Goal: Book appointment/travel/reservation

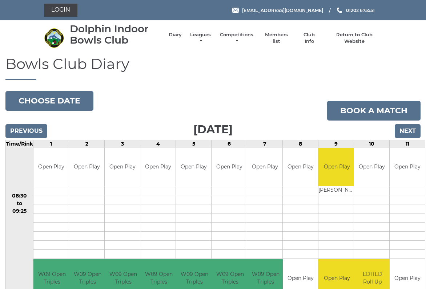
scroll to position [3, 0]
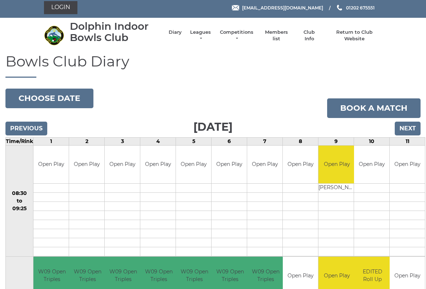
click at [413, 132] on input "Next" at bounding box center [408, 129] width 26 height 14
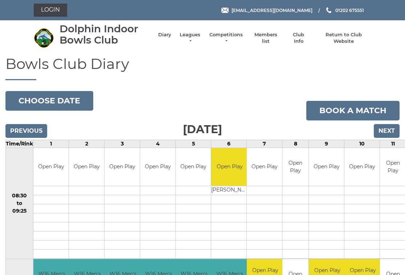
click at [390, 131] on input "Next" at bounding box center [387, 131] width 26 height 14
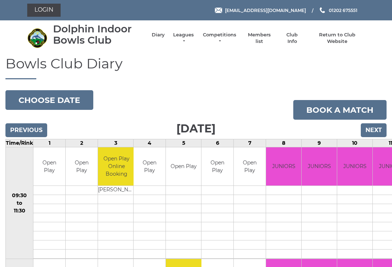
click at [380, 130] on input "Next" at bounding box center [374, 130] width 26 height 14
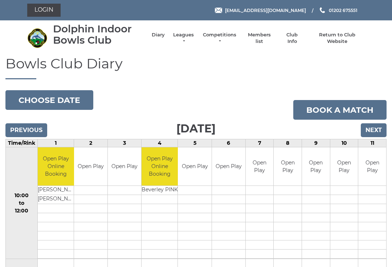
click at [379, 133] on input "Next" at bounding box center [374, 130] width 26 height 14
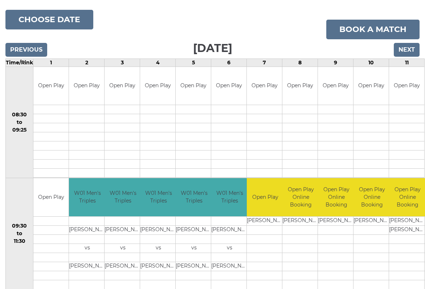
scroll to position [81, 0]
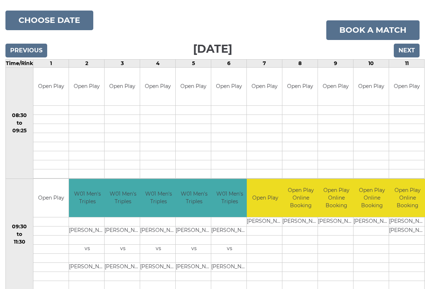
click at [412, 52] on input "Next" at bounding box center [407, 51] width 26 height 14
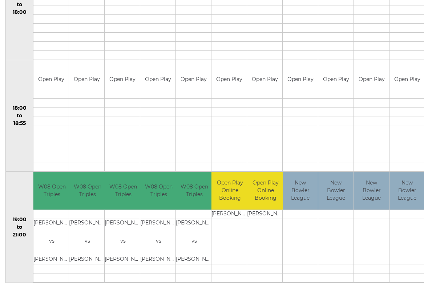
scroll to position [644, 0]
